Goal: Task Accomplishment & Management: Manage account settings

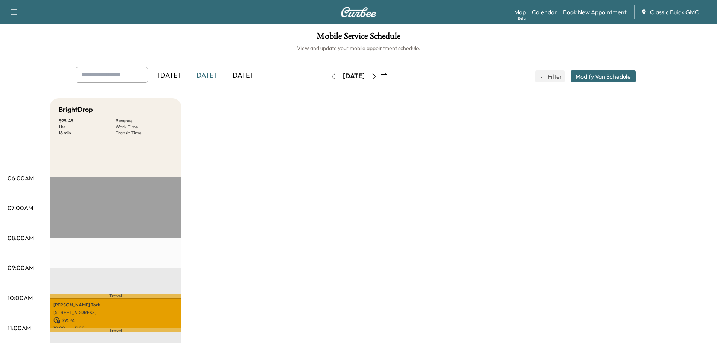
click at [259, 80] on div "[DATE]" at bounding box center [241, 75] width 36 height 17
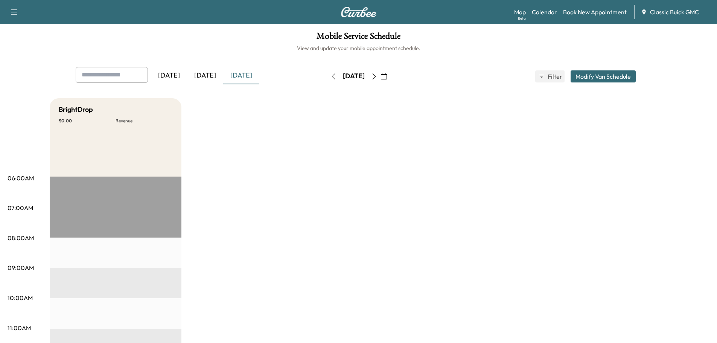
click at [208, 79] on div "[DATE]" at bounding box center [205, 75] width 36 height 17
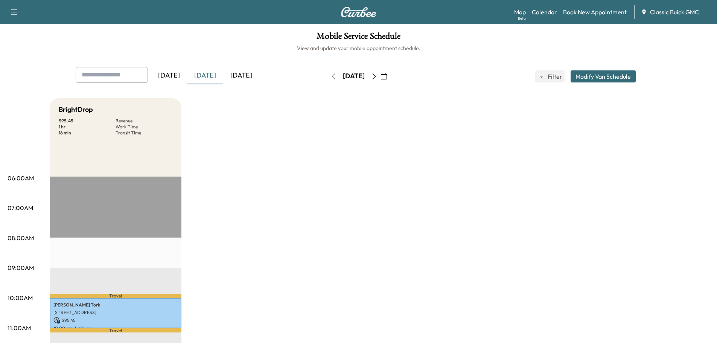
click at [251, 77] on div "[DATE]" at bounding box center [241, 75] width 36 height 17
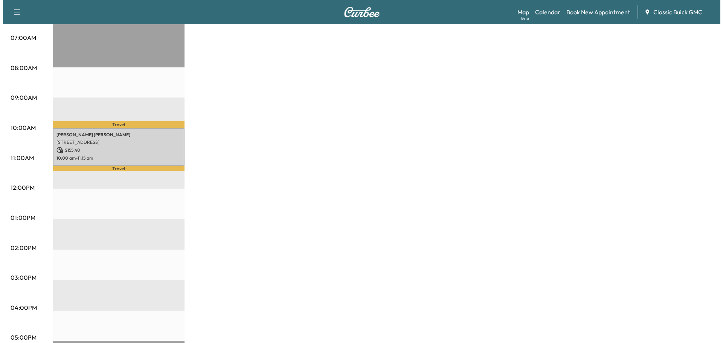
scroll to position [188, 0]
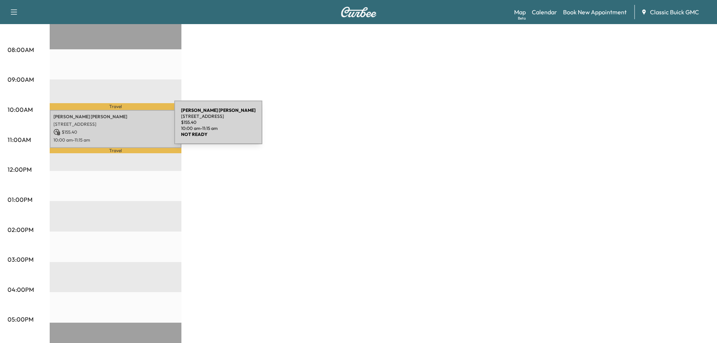
click at [116, 129] on p "$ 155.40" at bounding box center [115, 132] width 124 height 7
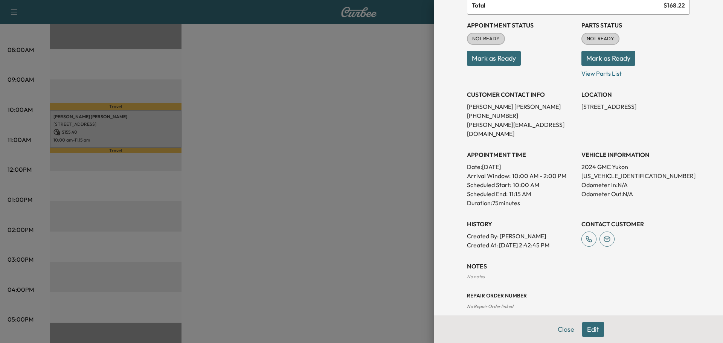
scroll to position [83, 0]
click at [606, 171] on p "[US_VEHICLE_IDENTIFICATION_NUMBER]" at bounding box center [635, 175] width 108 height 9
copy p "[US_VEHICLE_IDENTIFICATION_NUMBER]"
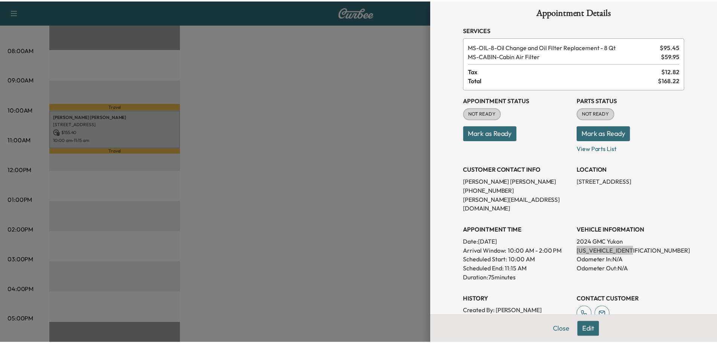
scroll to position [0, 0]
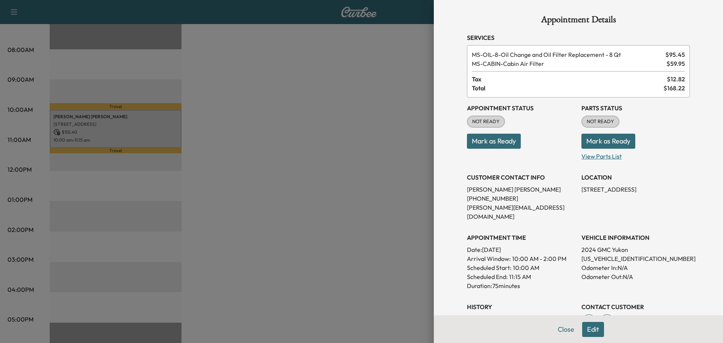
click at [601, 154] on p "View Parts List" at bounding box center [635, 155] width 108 height 12
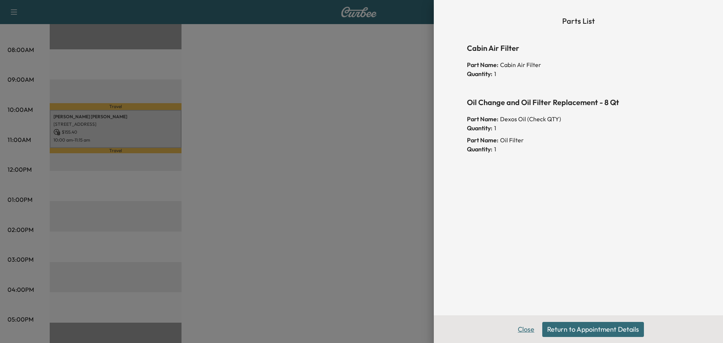
click at [523, 331] on button "Close" at bounding box center [526, 329] width 26 height 15
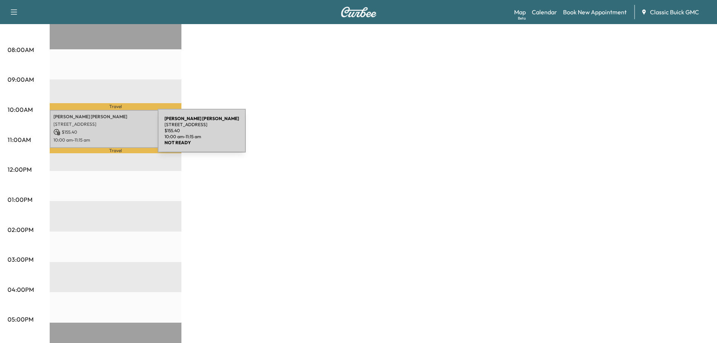
click at [101, 137] on p "10:00 am - 11:15 am" at bounding box center [115, 140] width 124 height 6
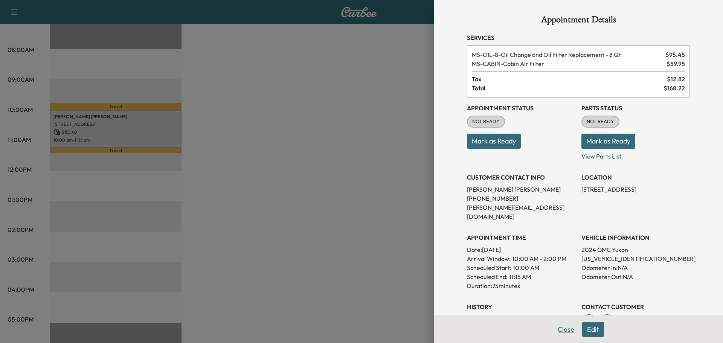
click at [558, 329] on button "Close" at bounding box center [566, 329] width 26 height 15
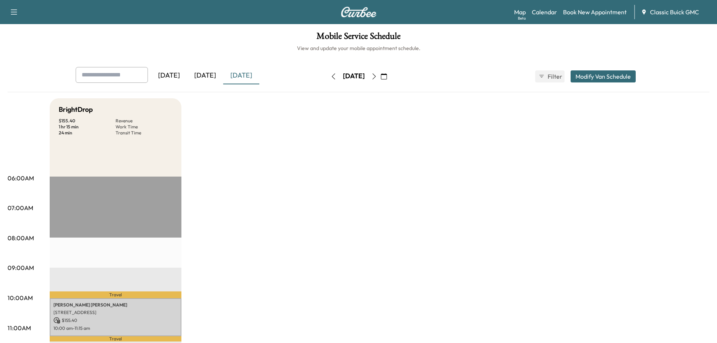
click at [206, 79] on div "[DATE]" at bounding box center [205, 75] width 36 height 17
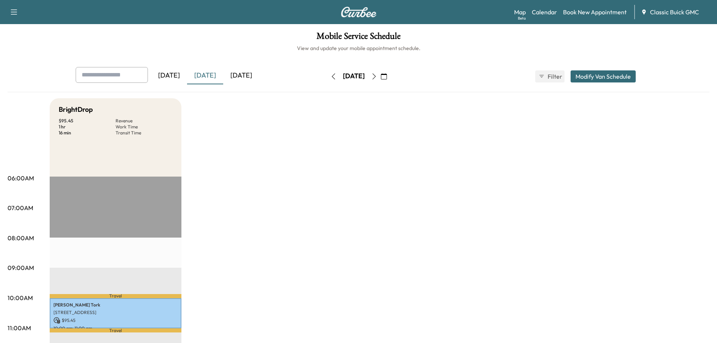
click at [242, 81] on div "[DATE]" at bounding box center [241, 75] width 36 height 17
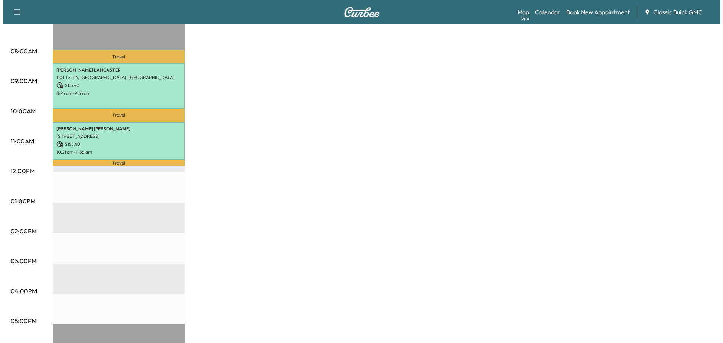
scroll to position [188, 0]
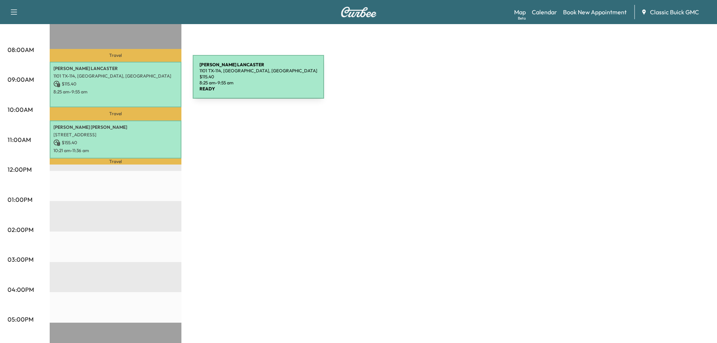
click at [136, 81] on p "$ 115.40" at bounding box center [115, 84] width 124 height 7
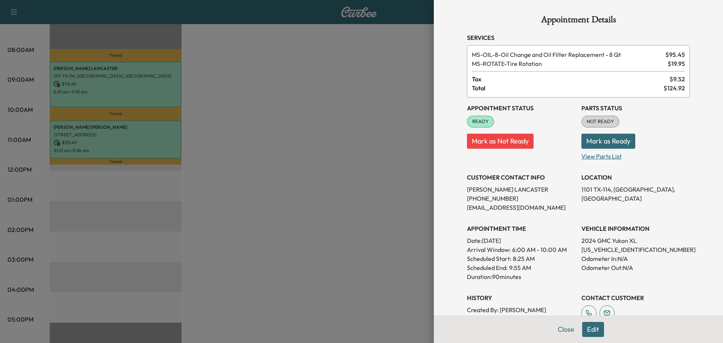
click at [601, 158] on p "View Parts List" at bounding box center [635, 155] width 108 height 12
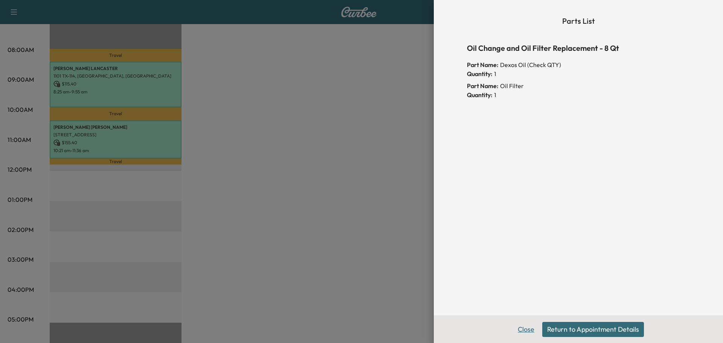
click at [523, 330] on button "Close" at bounding box center [526, 329] width 26 height 15
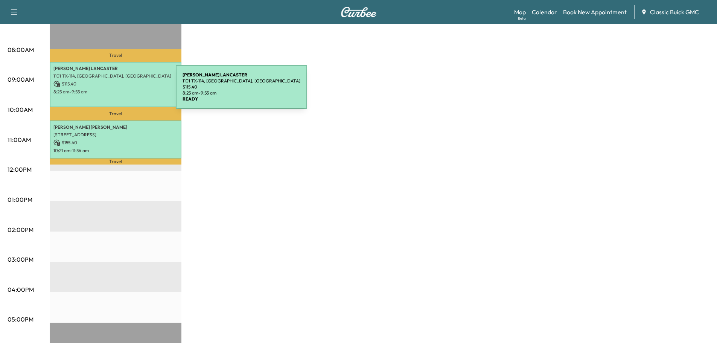
click at [119, 91] on p "8:25 am - 9:55 am" at bounding box center [115, 92] width 124 height 6
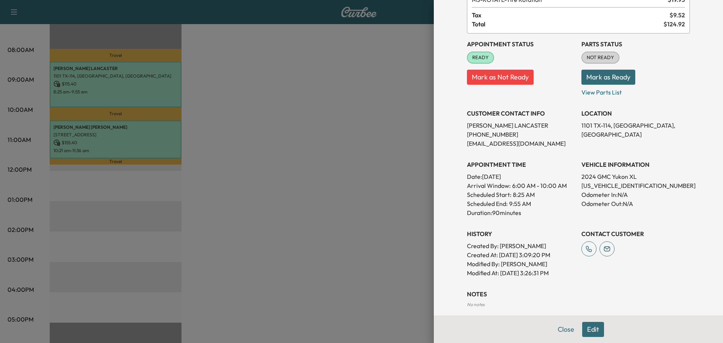
scroll to position [105, 0]
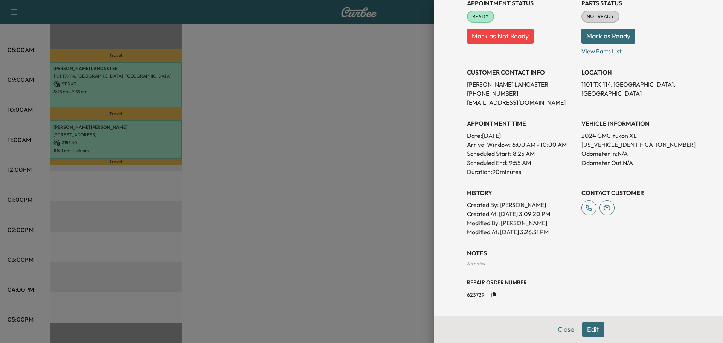
click at [598, 339] on div "Close Edit" at bounding box center [578, 328] width 289 height 27
click at [588, 334] on button "Edit" at bounding box center [593, 329] width 22 height 15
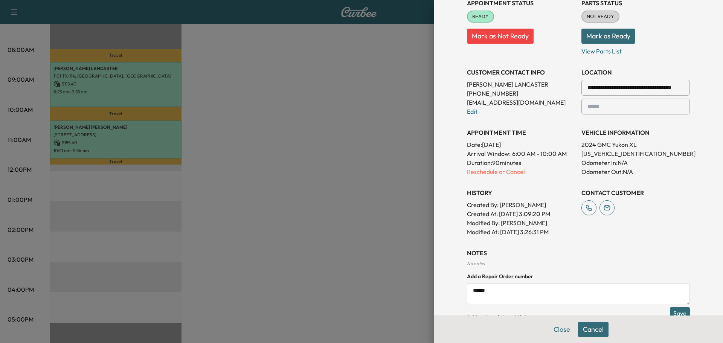
scroll to position [180, 0]
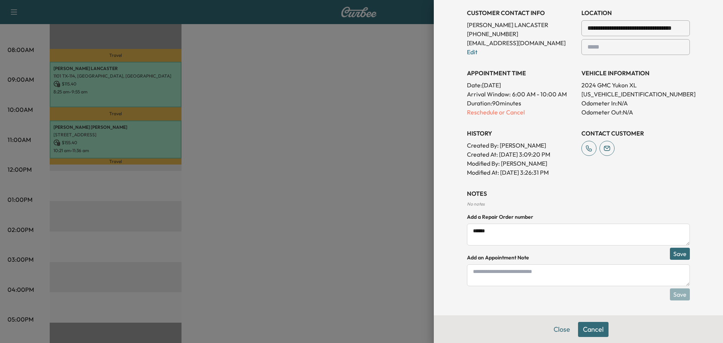
click at [521, 282] on textarea at bounding box center [578, 275] width 223 height 22
type textarea "**********"
click at [670, 296] on button "Save" at bounding box center [680, 294] width 20 height 12
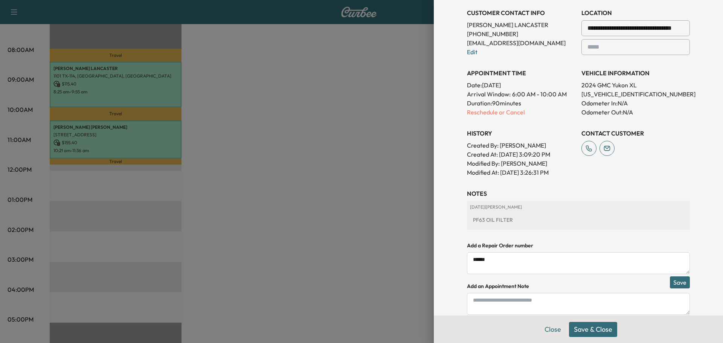
click at [587, 328] on button "Save & Close" at bounding box center [593, 329] width 48 height 15
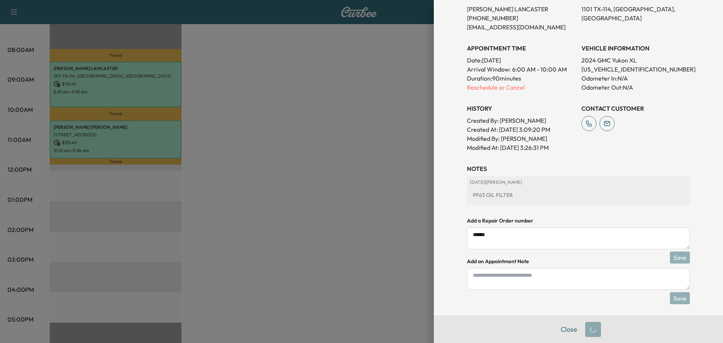
scroll to position [164, 0]
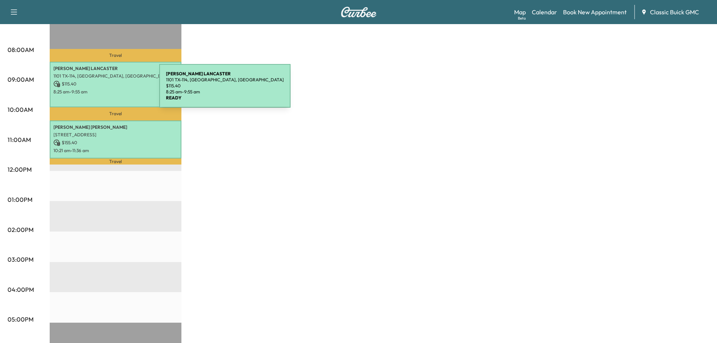
click at [103, 90] on p "8:25 am - 9:55 am" at bounding box center [115, 92] width 124 height 6
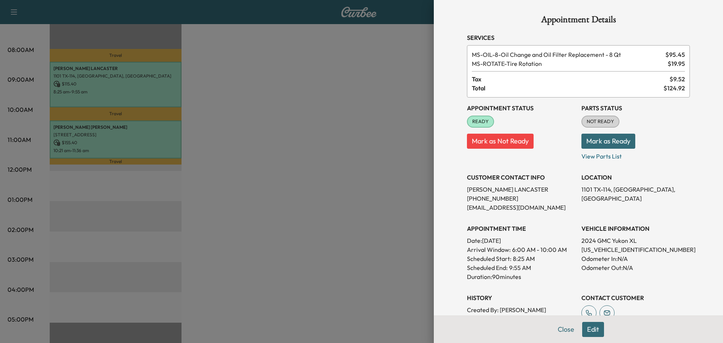
click at [594, 147] on button "Mark as Ready" at bounding box center [608, 141] width 54 height 15
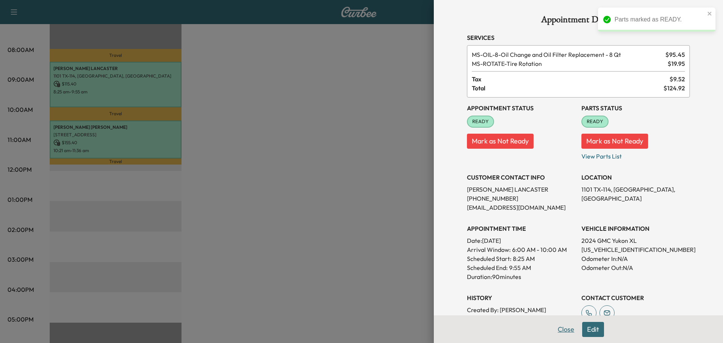
click at [559, 332] on button "Close" at bounding box center [566, 329] width 26 height 15
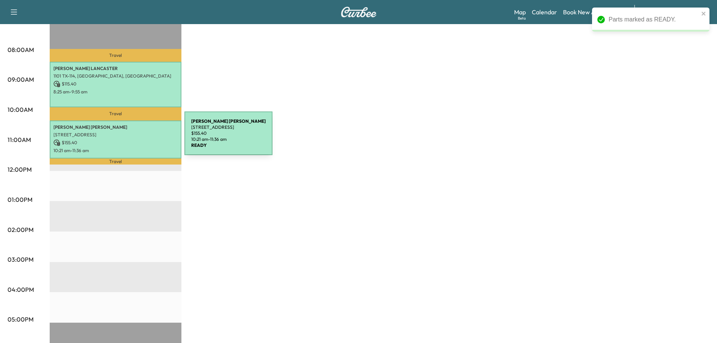
click at [128, 139] on p "$ 155.40" at bounding box center [115, 142] width 124 height 7
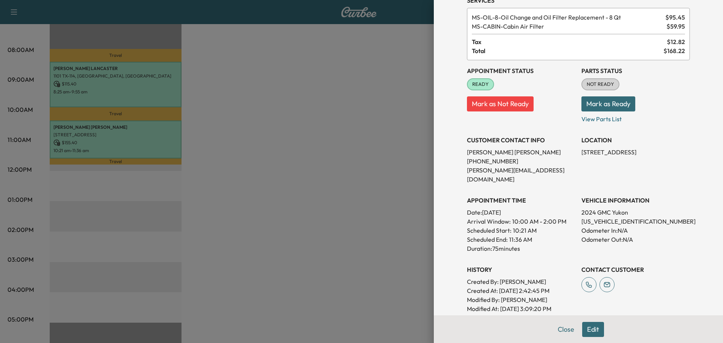
scroll to position [105, 0]
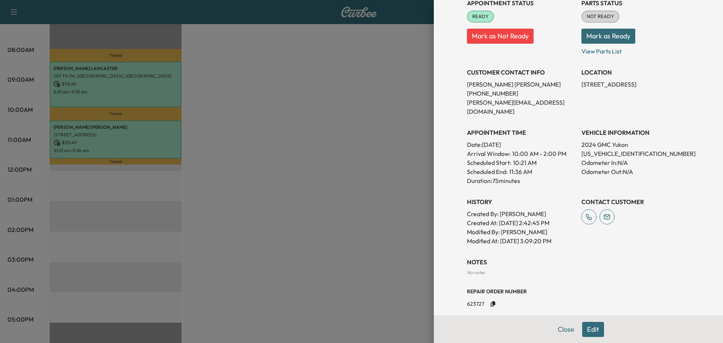
click at [600, 330] on div "Close Edit" at bounding box center [578, 328] width 289 height 27
click at [594, 332] on button "Edit" at bounding box center [593, 329] width 22 height 15
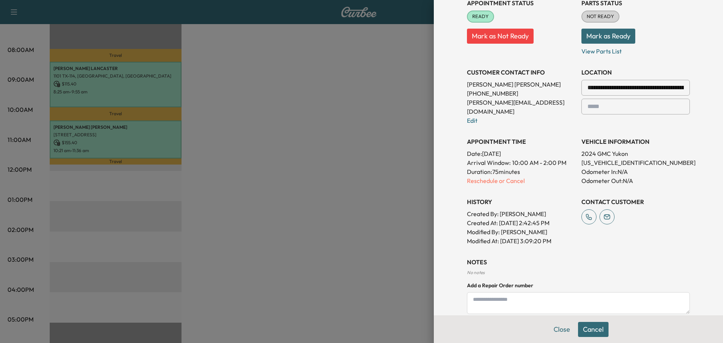
scroll to position [180, 0]
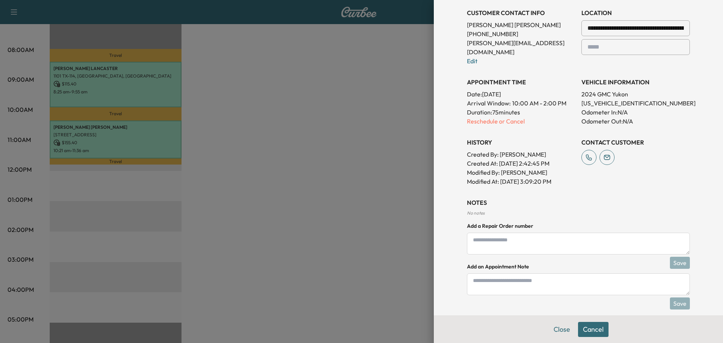
click at [510, 279] on textarea at bounding box center [578, 284] width 223 height 22
type textarea "**********"
click at [681, 297] on button "Save" at bounding box center [680, 303] width 20 height 12
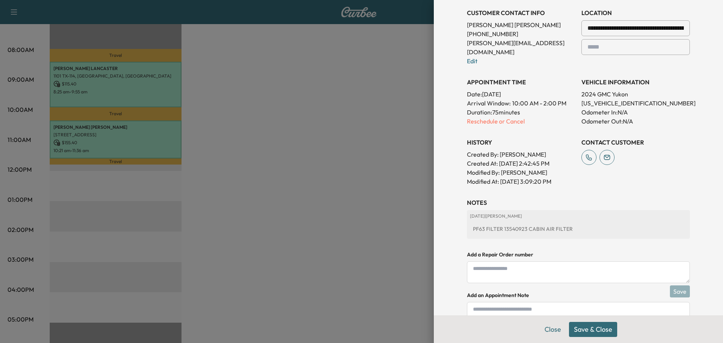
click at [582, 330] on button "Save & Close" at bounding box center [593, 329] width 48 height 15
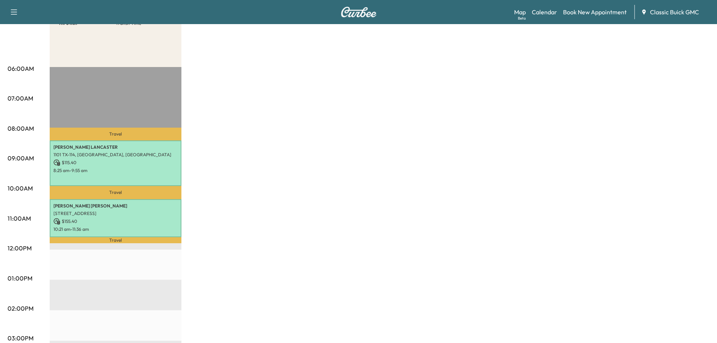
scroll to position [38, 0]
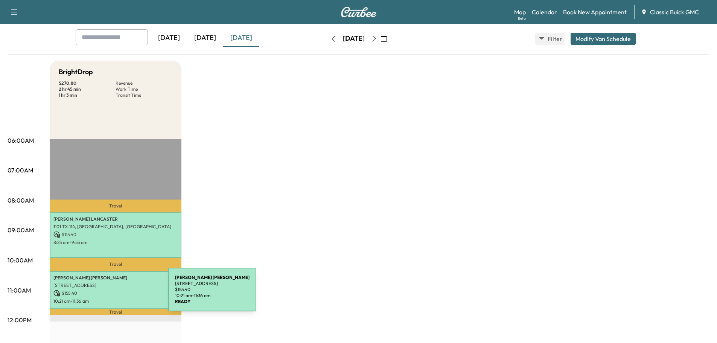
click at [117, 291] on p "$ 155.40" at bounding box center [115, 293] width 124 height 7
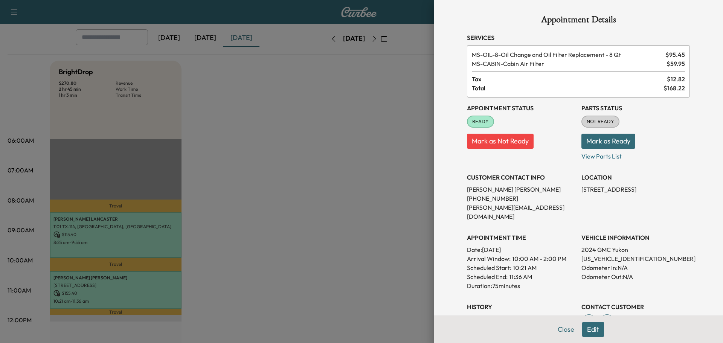
click at [597, 143] on button "Mark as Ready" at bounding box center [608, 141] width 54 height 15
click at [558, 331] on button "Close" at bounding box center [566, 329] width 26 height 15
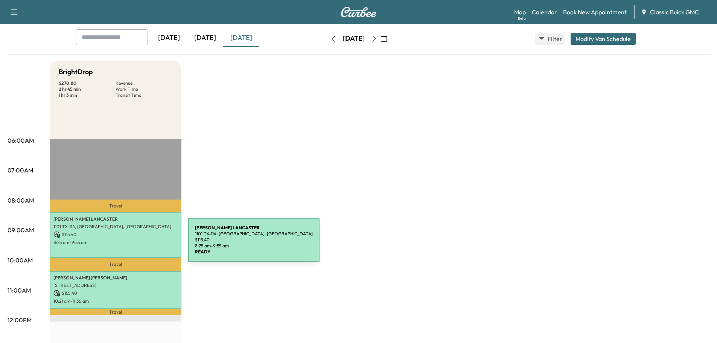
click at [132, 244] on p "8:25 am - 9:55 am" at bounding box center [115, 242] width 124 height 6
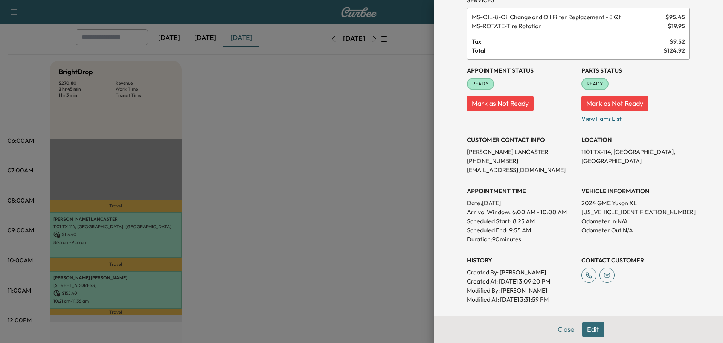
drag, startPoint x: 560, startPoint y: 329, endPoint x: 540, endPoint y: 329, distance: 19.2
click at [560, 329] on button "Close" at bounding box center [566, 329] width 26 height 15
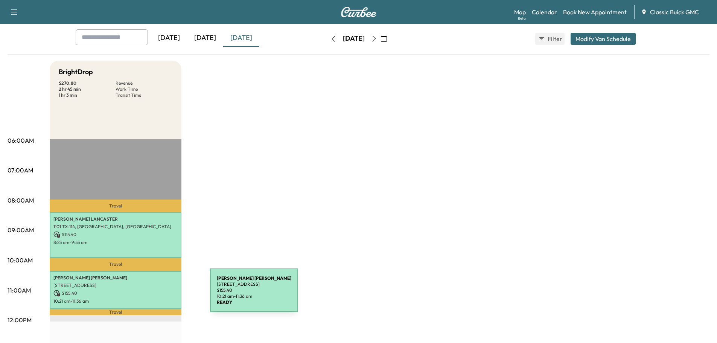
click at [154, 295] on p "$ 155.40" at bounding box center [115, 293] width 124 height 7
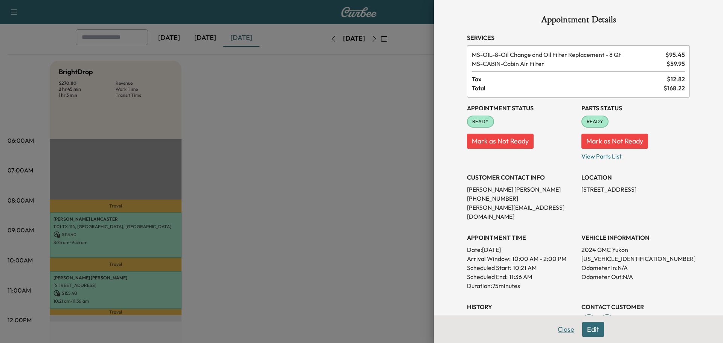
click at [553, 331] on button "Close" at bounding box center [566, 329] width 26 height 15
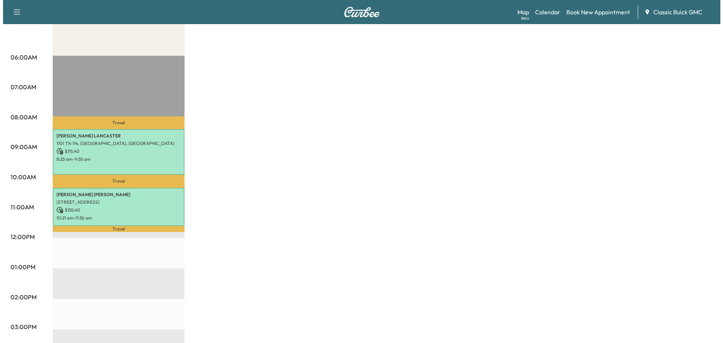
scroll to position [102, 0]
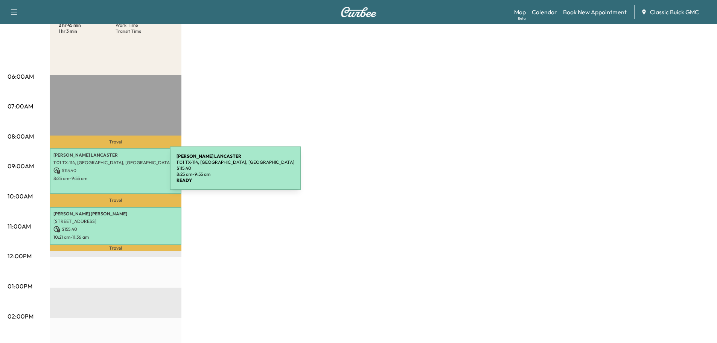
click at [113, 173] on p "$ 115.40" at bounding box center [115, 170] width 124 height 7
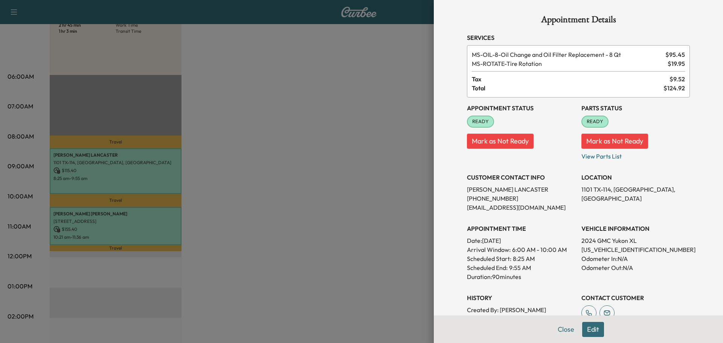
scroll to position [134, 0]
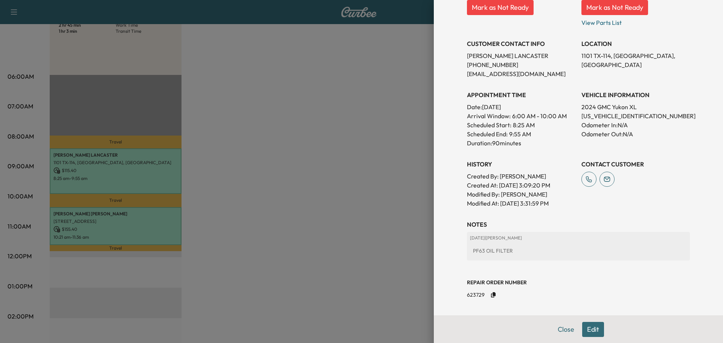
click at [533, 247] on div "PF63 OIL FILTER" at bounding box center [578, 251] width 217 height 14
click at [537, 249] on div "PF63 OIL FILTER" at bounding box center [578, 251] width 217 height 14
click at [592, 330] on button "Edit" at bounding box center [593, 329] width 22 height 15
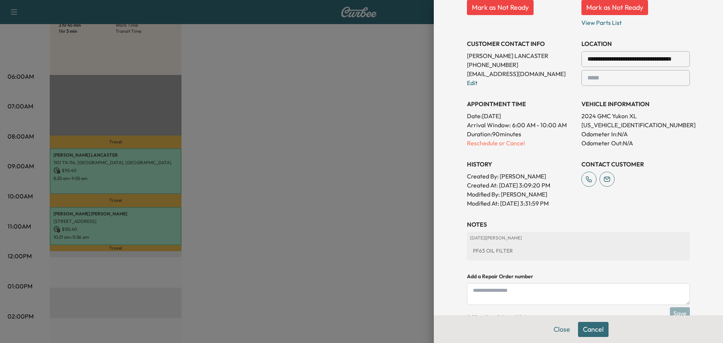
drag, startPoint x: 536, startPoint y: 237, endPoint x: 540, endPoint y: 248, distance: 11.7
click at [539, 240] on p "[DATE] | [PERSON_NAME]" at bounding box center [578, 238] width 217 height 6
click at [540, 248] on div "PF63 OIL FILTER" at bounding box center [578, 251] width 217 height 14
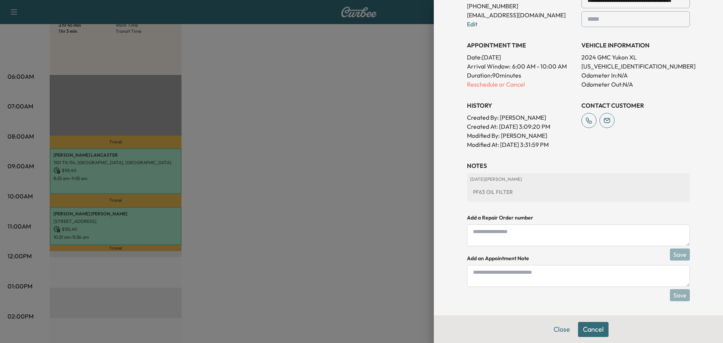
scroll to position [209, 0]
click at [500, 276] on textarea at bounding box center [578, 275] width 223 height 22
type textarea "**********"
click at [679, 296] on button "Save" at bounding box center [680, 294] width 20 height 12
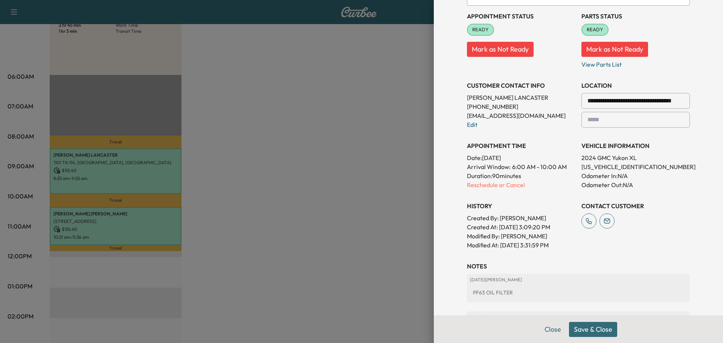
scroll to position [247, 0]
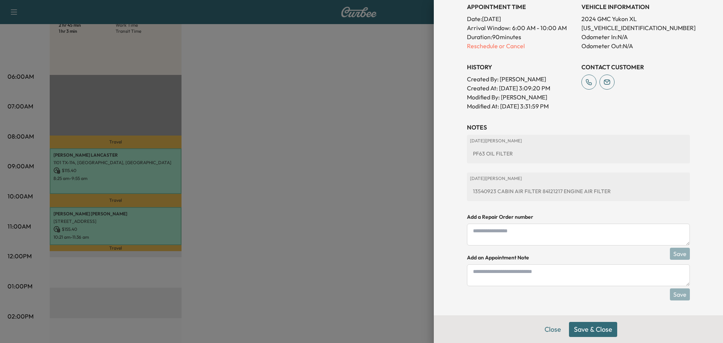
click at [583, 332] on button "Save & Close" at bounding box center [593, 329] width 48 height 15
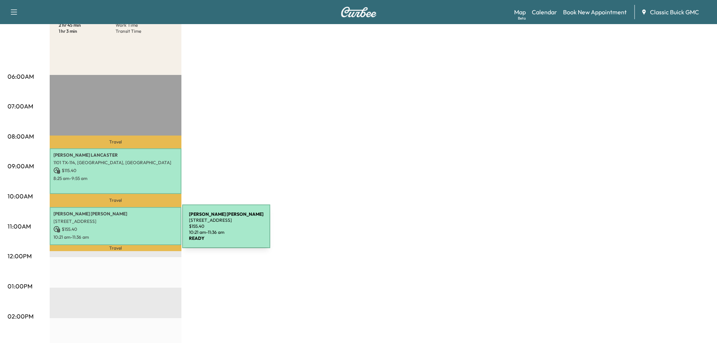
click at [126, 230] on p "$ 155.40" at bounding box center [115, 229] width 124 height 7
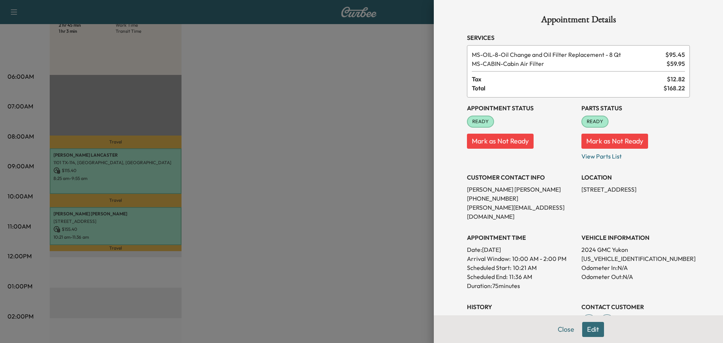
click at [602, 254] on p "[US_VEHICLE_IDENTIFICATION_NUMBER]" at bounding box center [635, 258] width 108 height 9
copy p "[US_VEHICLE_IDENTIFICATION_NUMBER]"
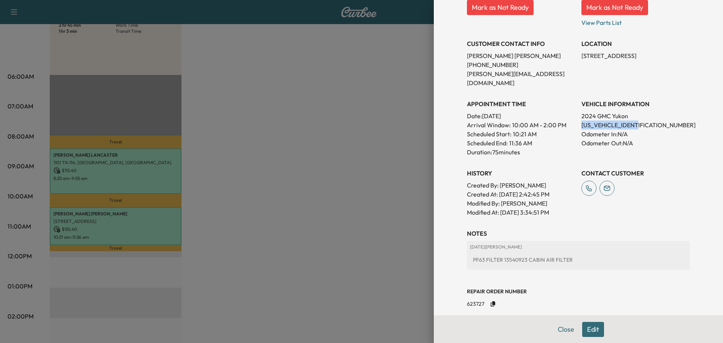
drag, startPoint x: 590, startPoint y: 330, endPoint x: 589, endPoint y: 324, distance: 5.8
click at [590, 330] on button "Edit" at bounding box center [593, 329] width 22 height 15
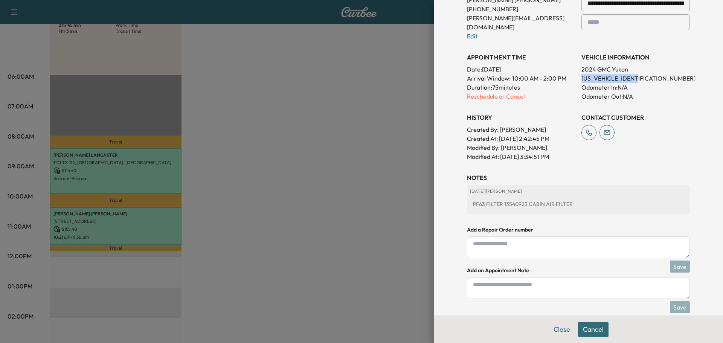
scroll to position [209, 0]
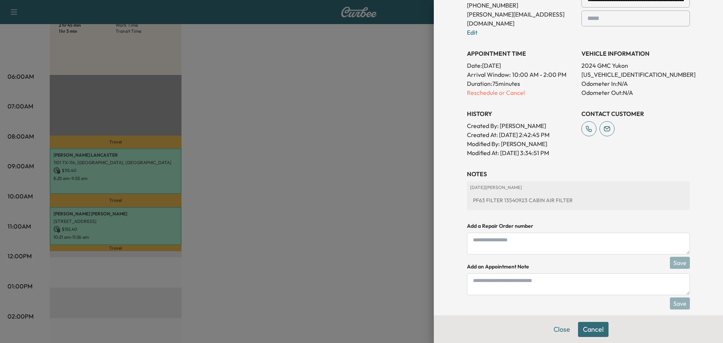
click at [502, 276] on textarea at bounding box center [578, 284] width 223 height 22
type textarea "**********"
click at [670, 297] on button "Save" at bounding box center [680, 303] width 20 height 12
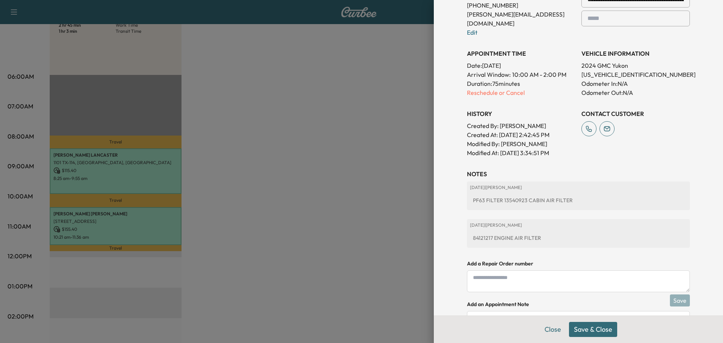
click at [589, 331] on button "Save & Close" at bounding box center [593, 329] width 48 height 15
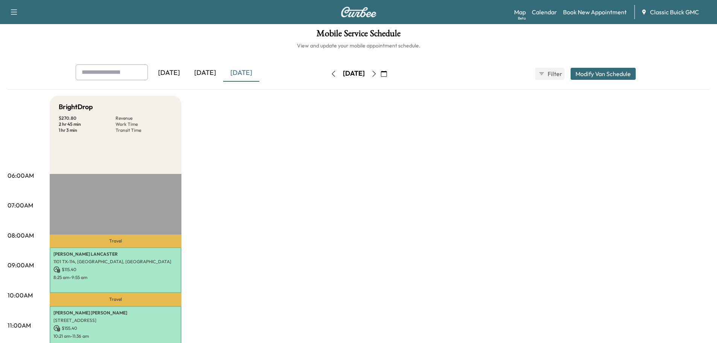
scroll to position [0, 0]
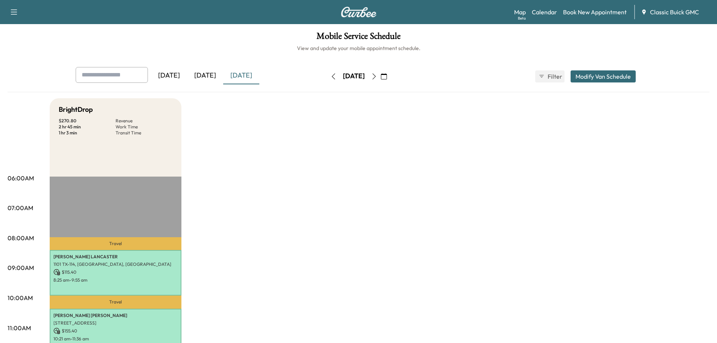
click at [211, 78] on div "[DATE]" at bounding box center [205, 75] width 36 height 17
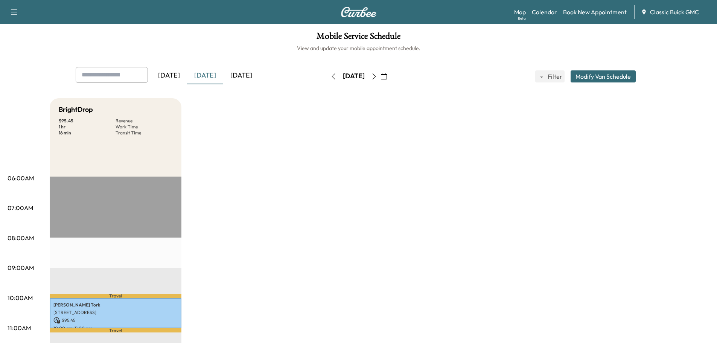
click at [249, 76] on div "[DATE]" at bounding box center [241, 75] width 36 height 17
